Goal: Task Accomplishment & Management: Complete application form

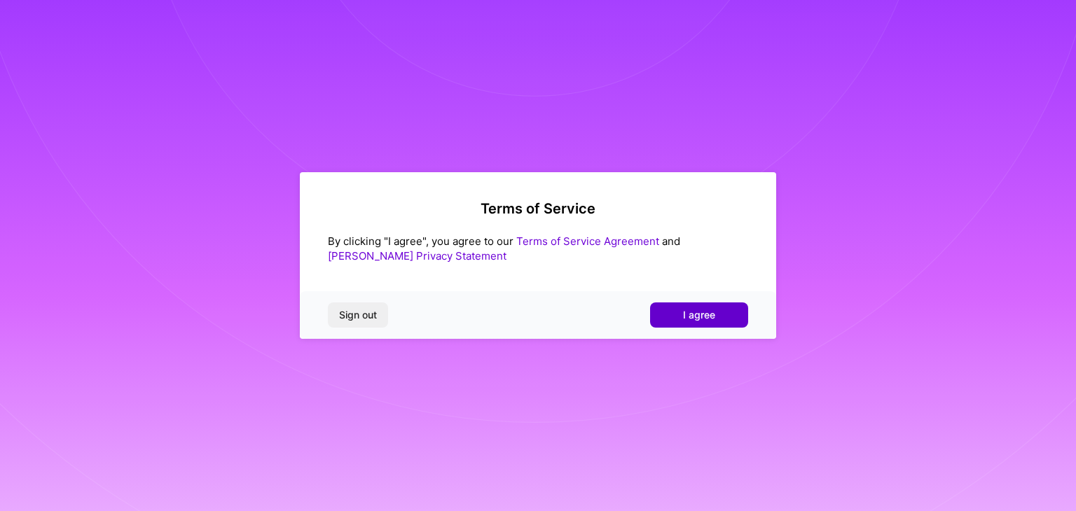
click at [678, 324] on button "I agree" at bounding box center [699, 315] width 98 height 25
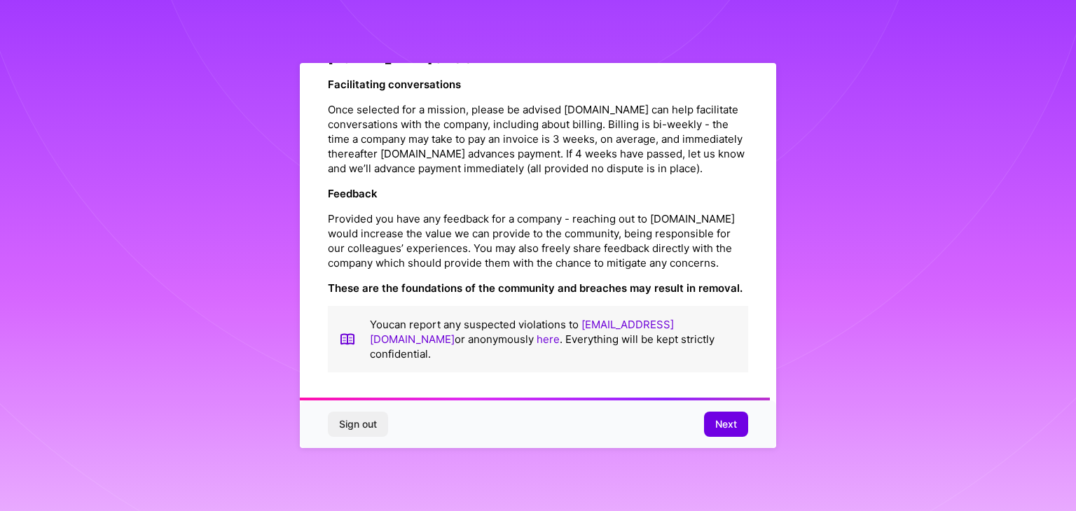
scroll to position [1599, 0]
click at [723, 428] on span "Next" at bounding box center [726, 424] width 22 height 14
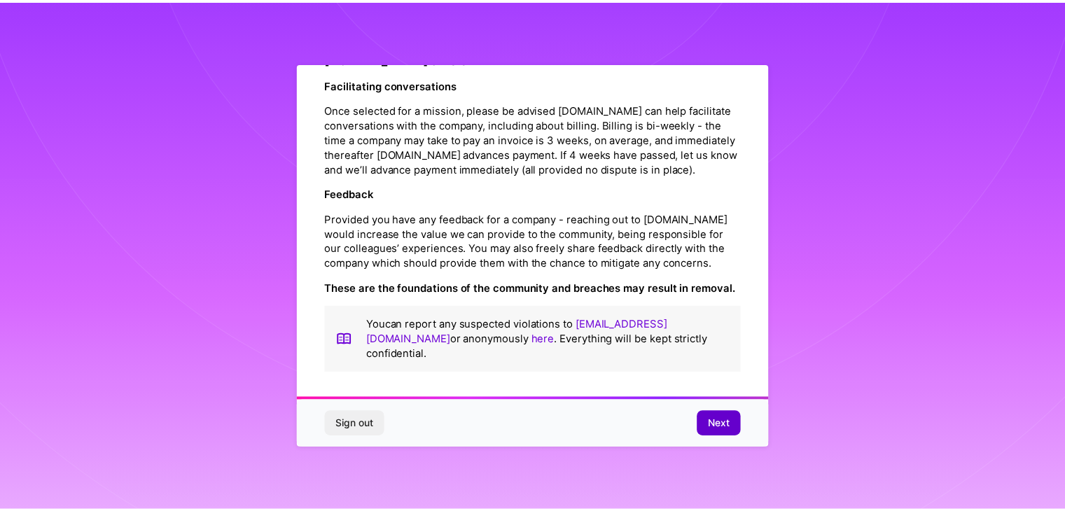
scroll to position [0, 0]
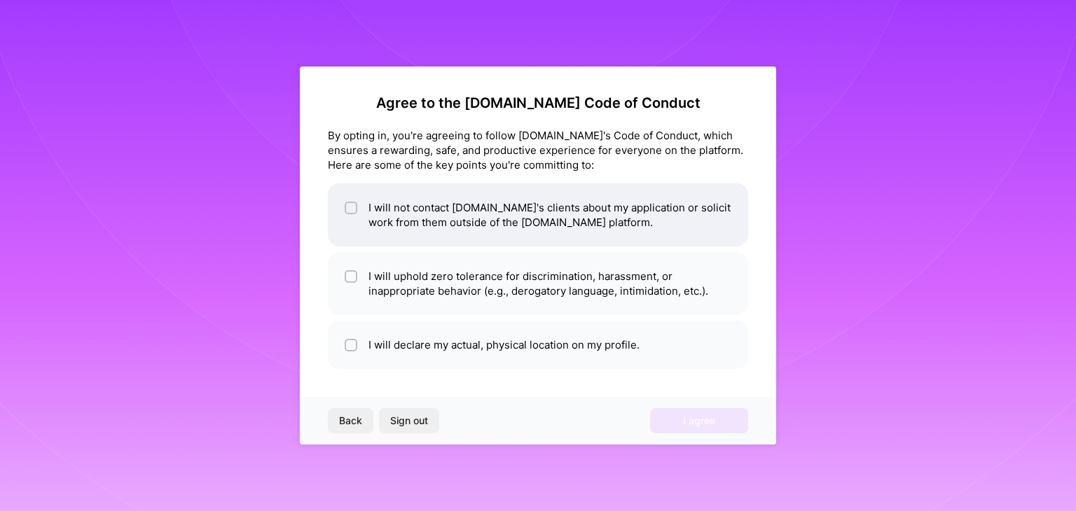
click at [542, 224] on li "I will not contact [DOMAIN_NAME]'s clients about my application or solicit work…" at bounding box center [538, 214] width 420 height 63
checkbox input "true"
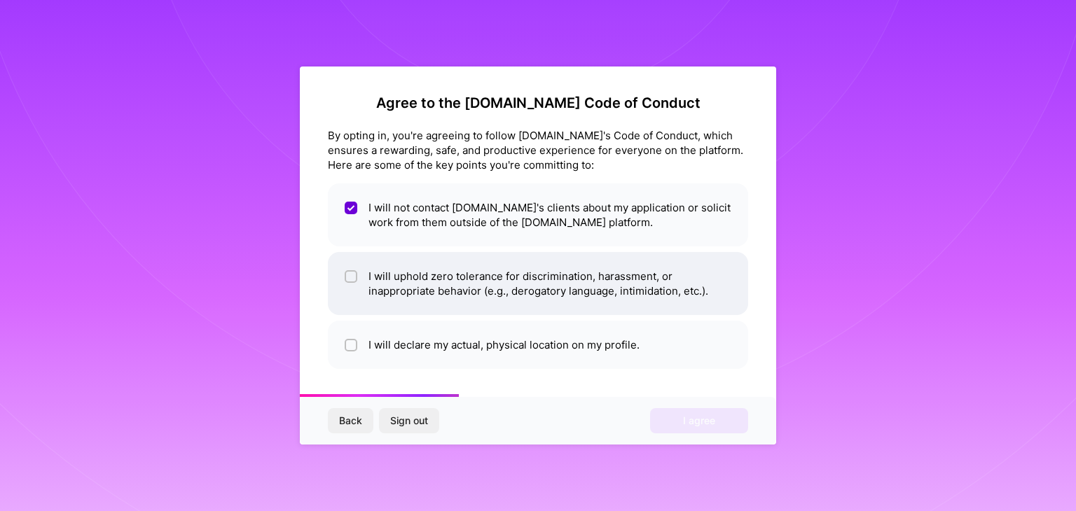
click at [550, 279] on li "I will uphold zero tolerance for discrimination, harassment, or inappropriate b…" at bounding box center [538, 283] width 420 height 63
checkbox input "true"
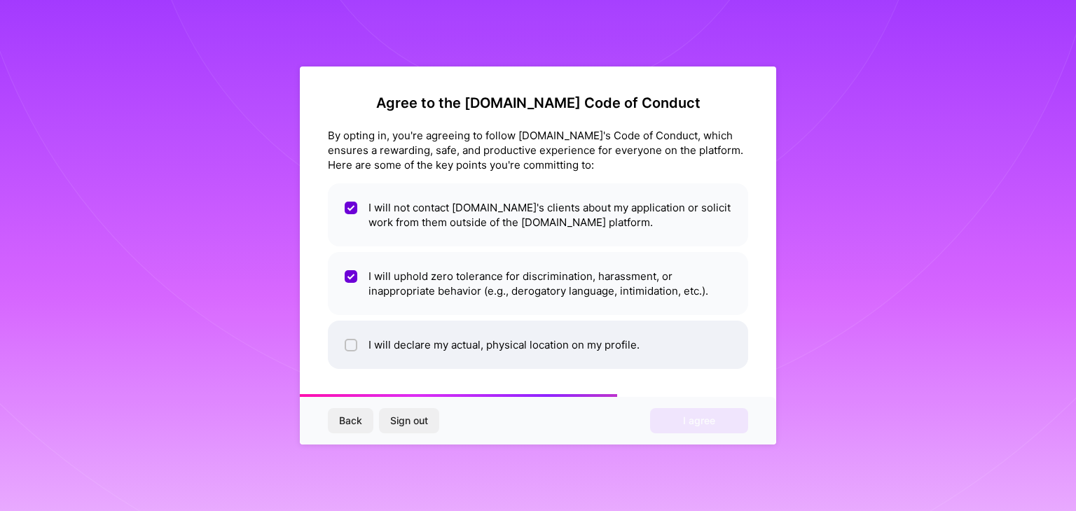
click at [522, 345] on li "I will declare my actual, physical location on my profile." at bounding box center [538, 345] width 420 height 48
checkbox input "true"
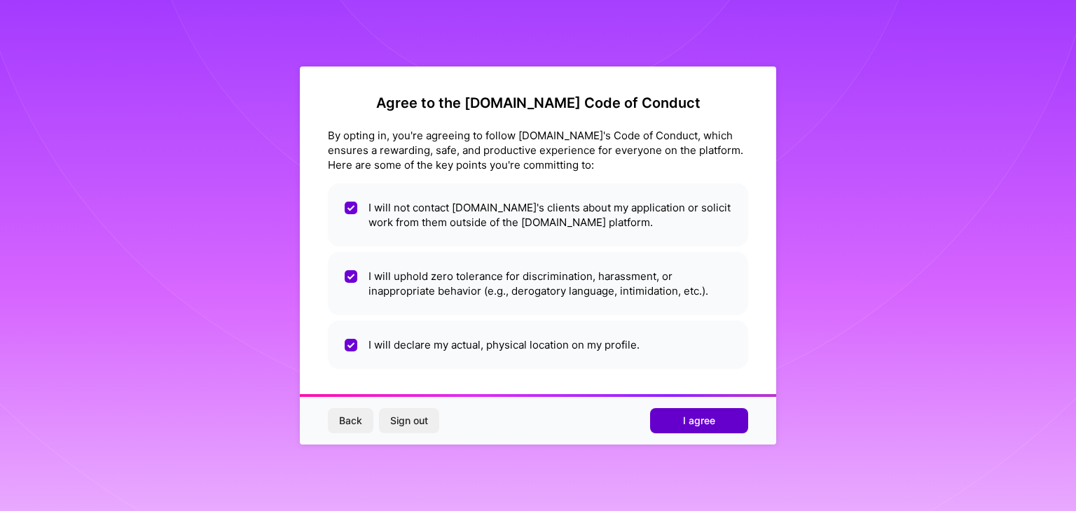
click at [681, 424] on button "I agree" at bounding box center [699, 420] width 98 height 25
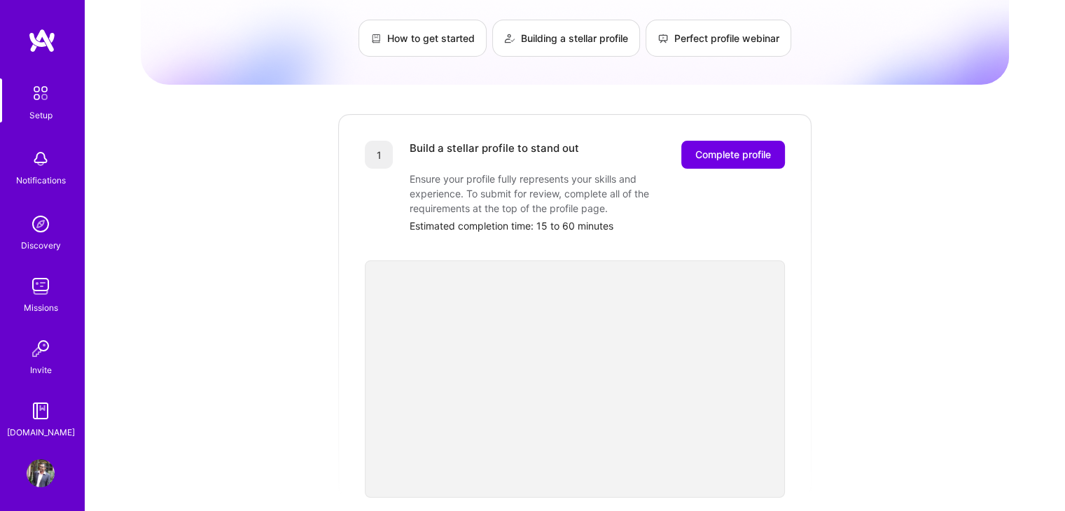
scroll to position [62, 0]
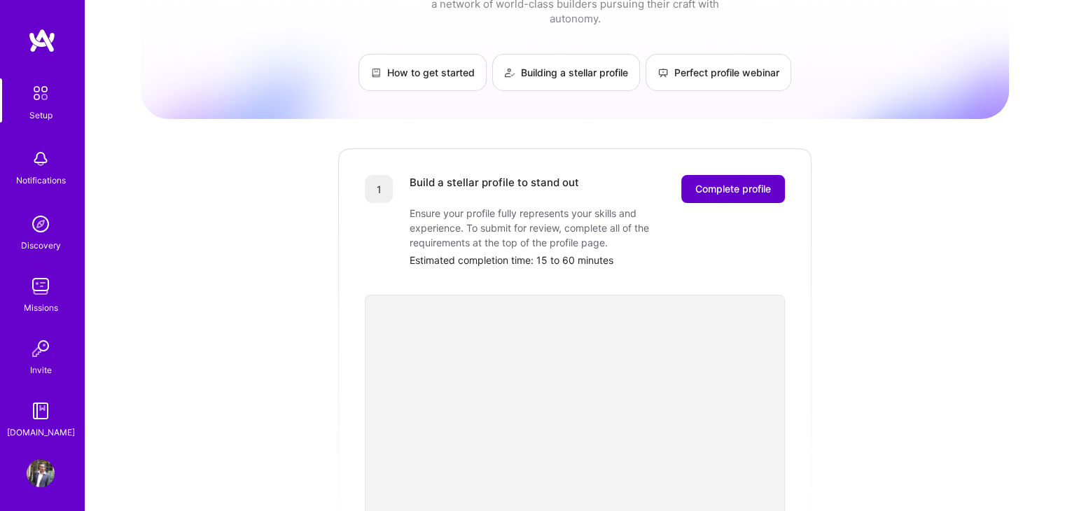
click at [709, 182] on span "Complete profile" at bounding box center [733, 189] width 76 height 14
